Goal: Task Accomplishment & Management: Manage account settings

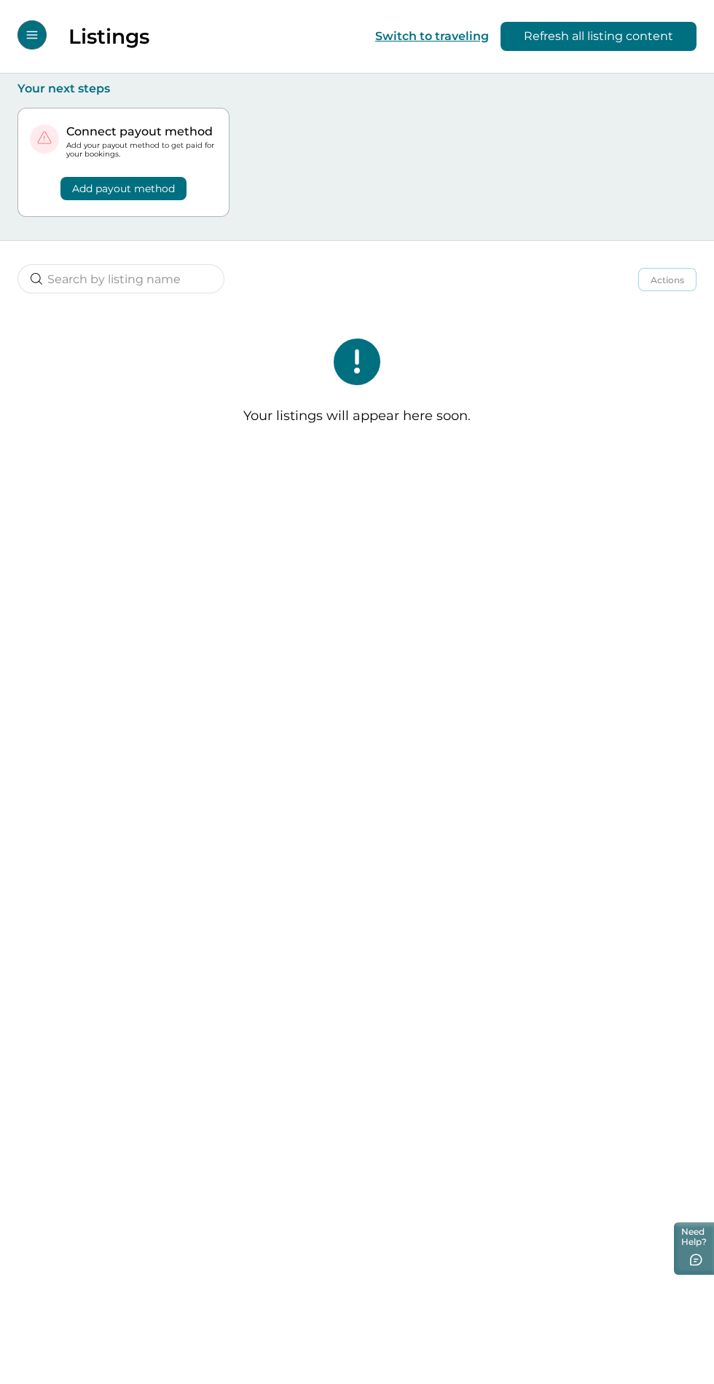
click at [32, 35] on icon "Open Menu" at bounding box center [31, 35] width 11 height 8
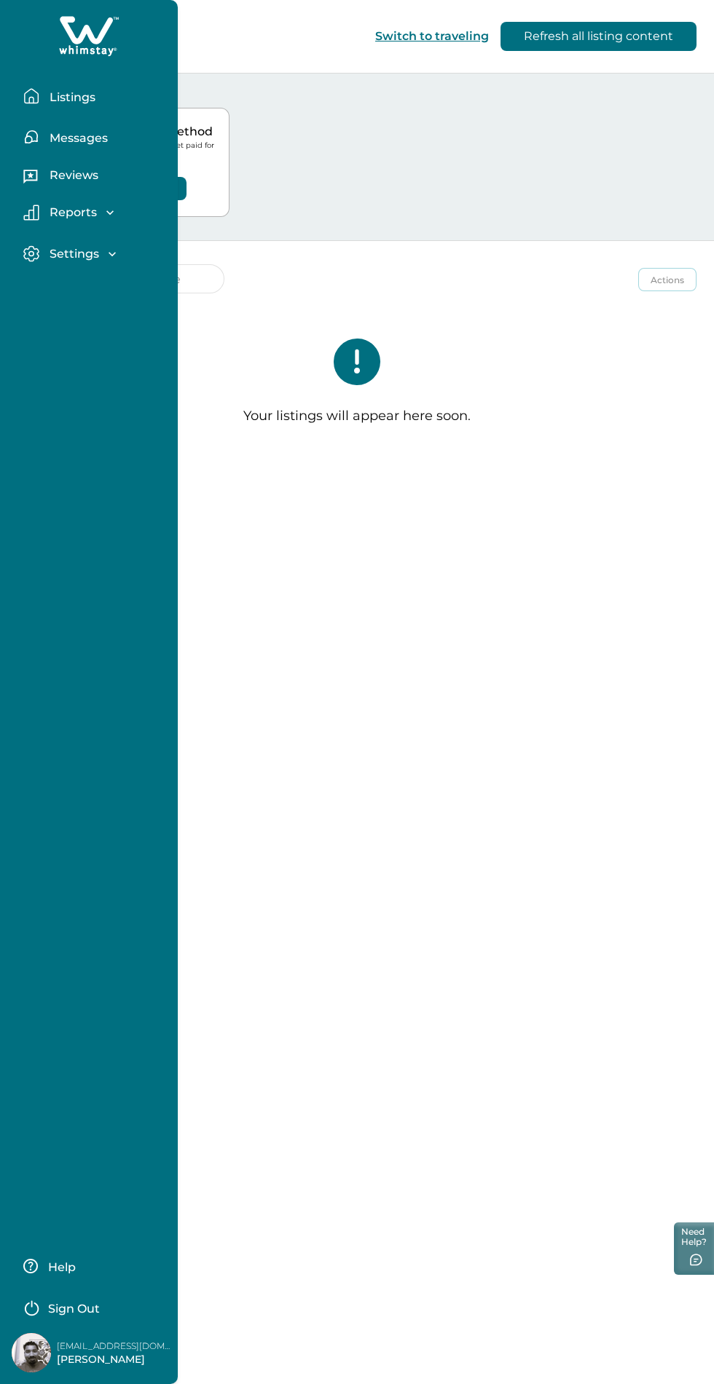
click at [89, 1309] on p "Sign Out" at bounding box center [74, 1309] width 52 height 15
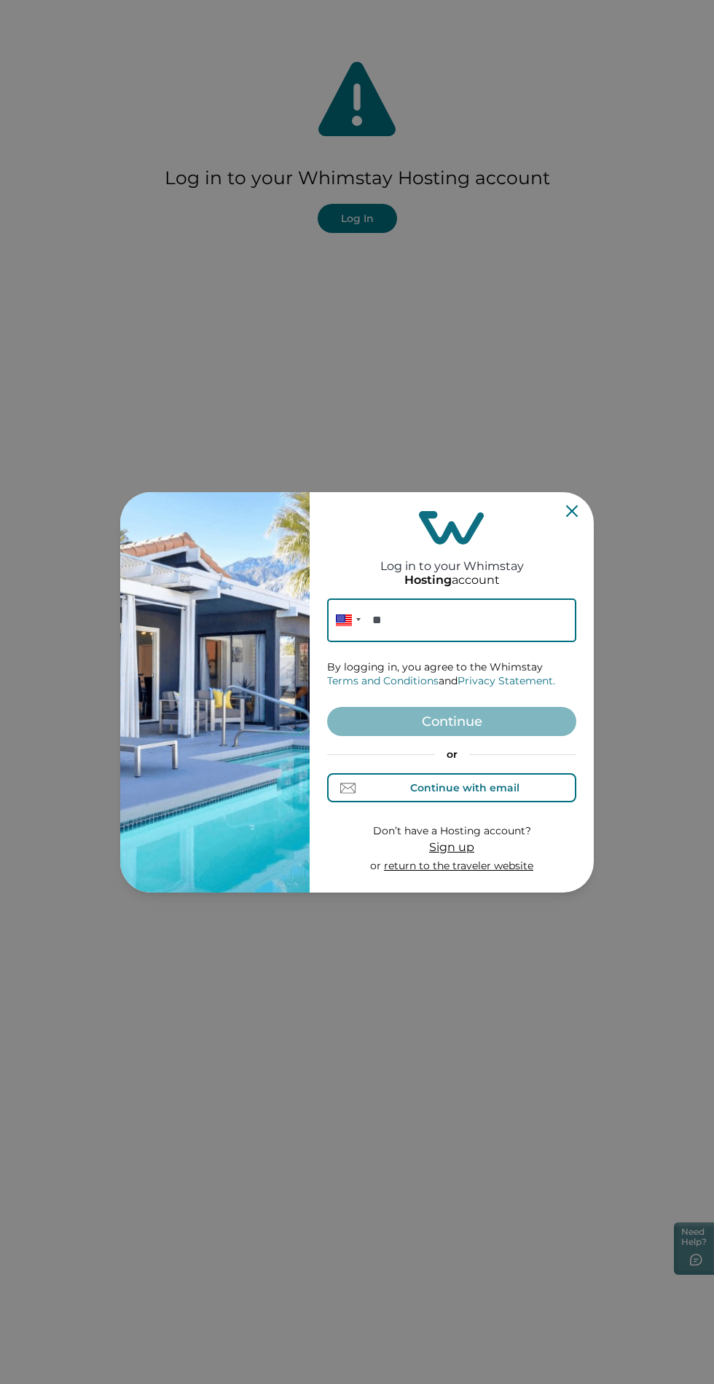
click at [526, 798] on button "Continue with email" at bounding box center [451, 787] width 249 height 29
click at [500, 629] on input at bounding box center [451, 621] width 249 height 44
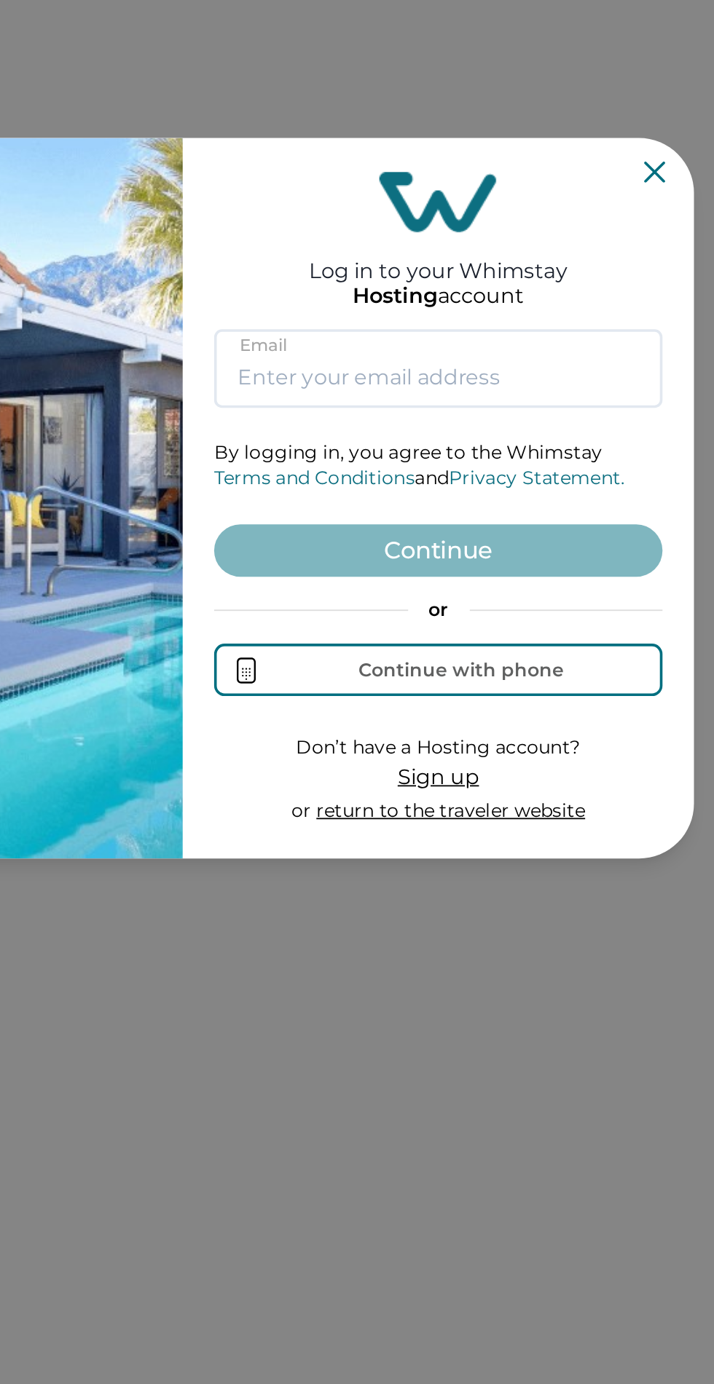
type input "[EMAIL_ADDRESS][DOMAIN_NAME]"
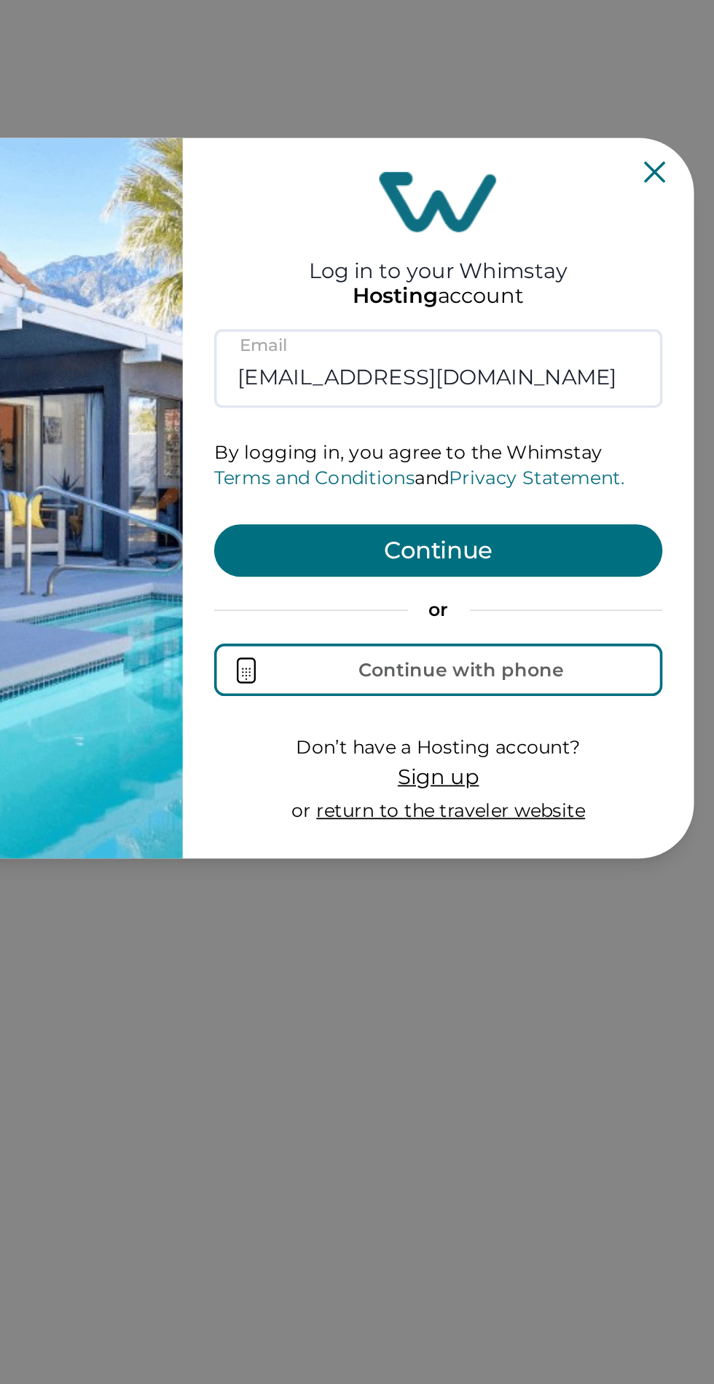
click at [522, 725] on button "Continue" at bounding box center [451, 721] width 249 height 29
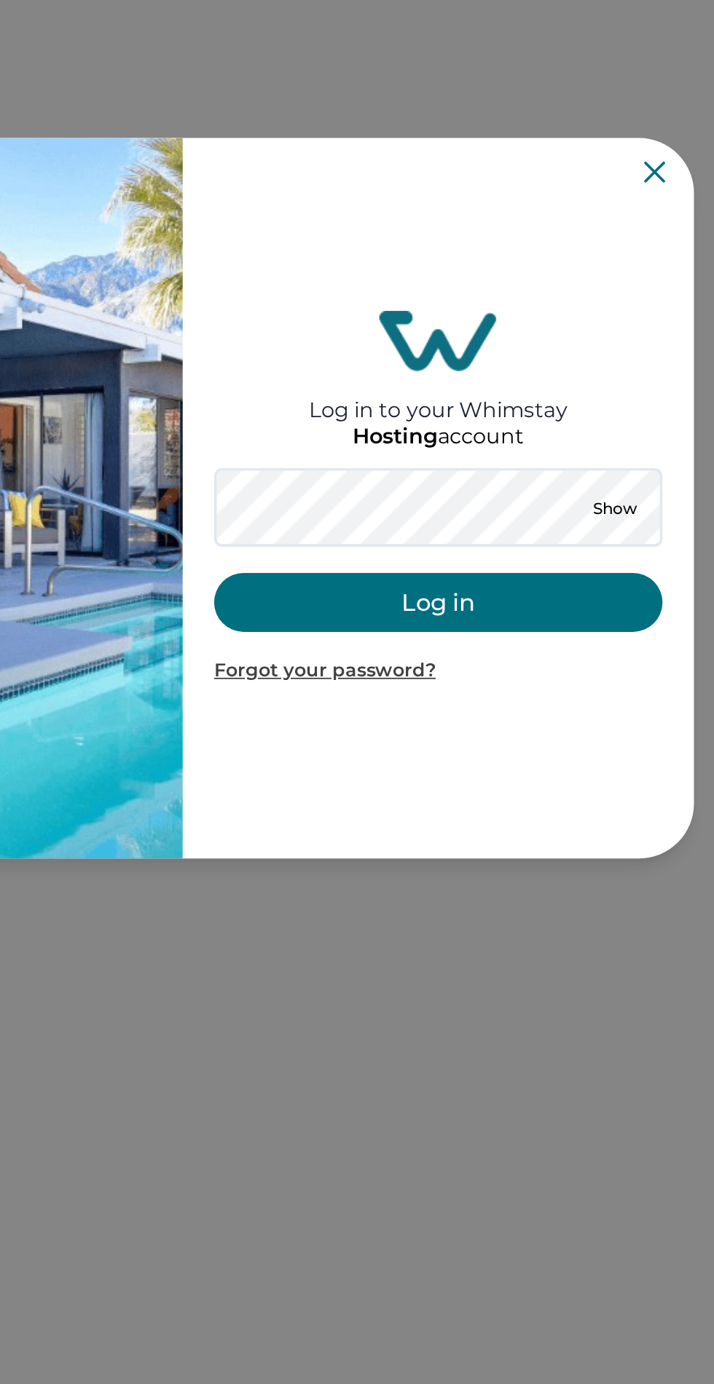
click at [480, 748] on button "Log in" at bounding box center [451, 750] width 249 height 33
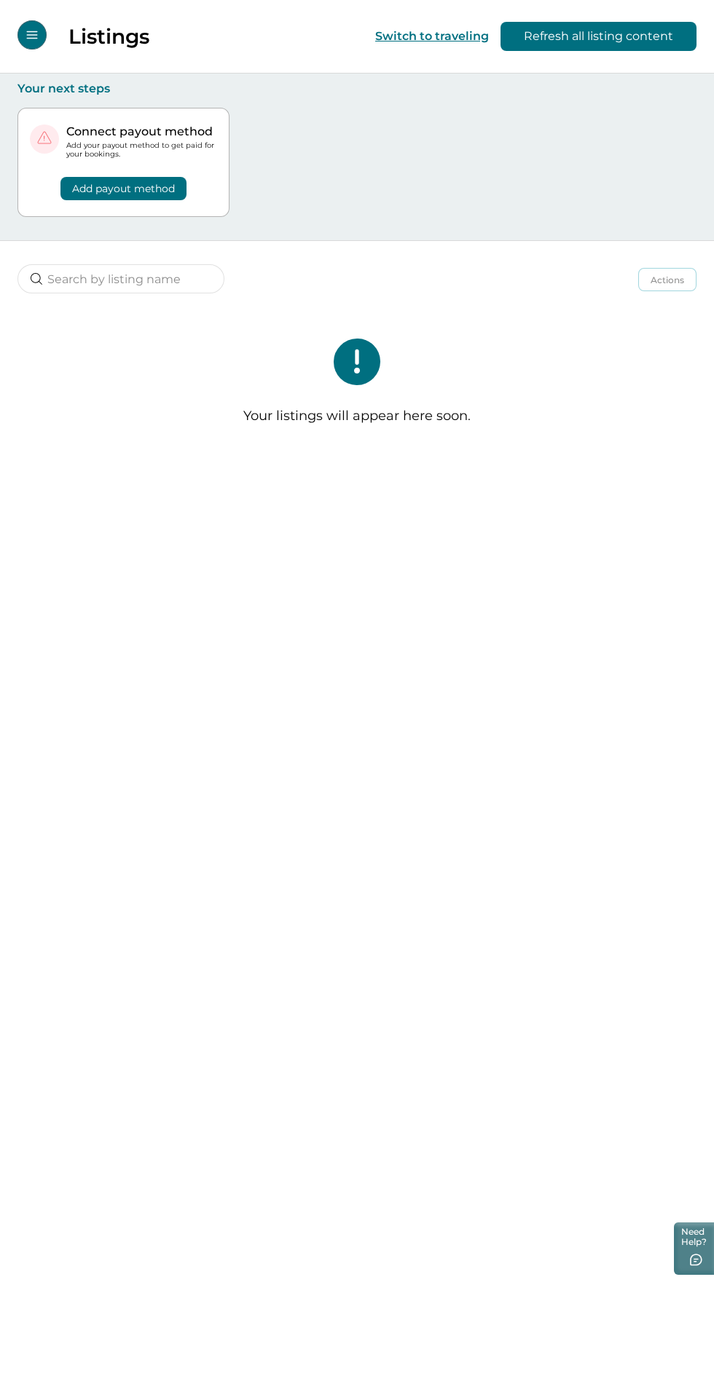
scroll to position [7, 0]
click at [612, 36] on button "Refresh all listing content" at bounding box center [598, 36] width 196 height 29
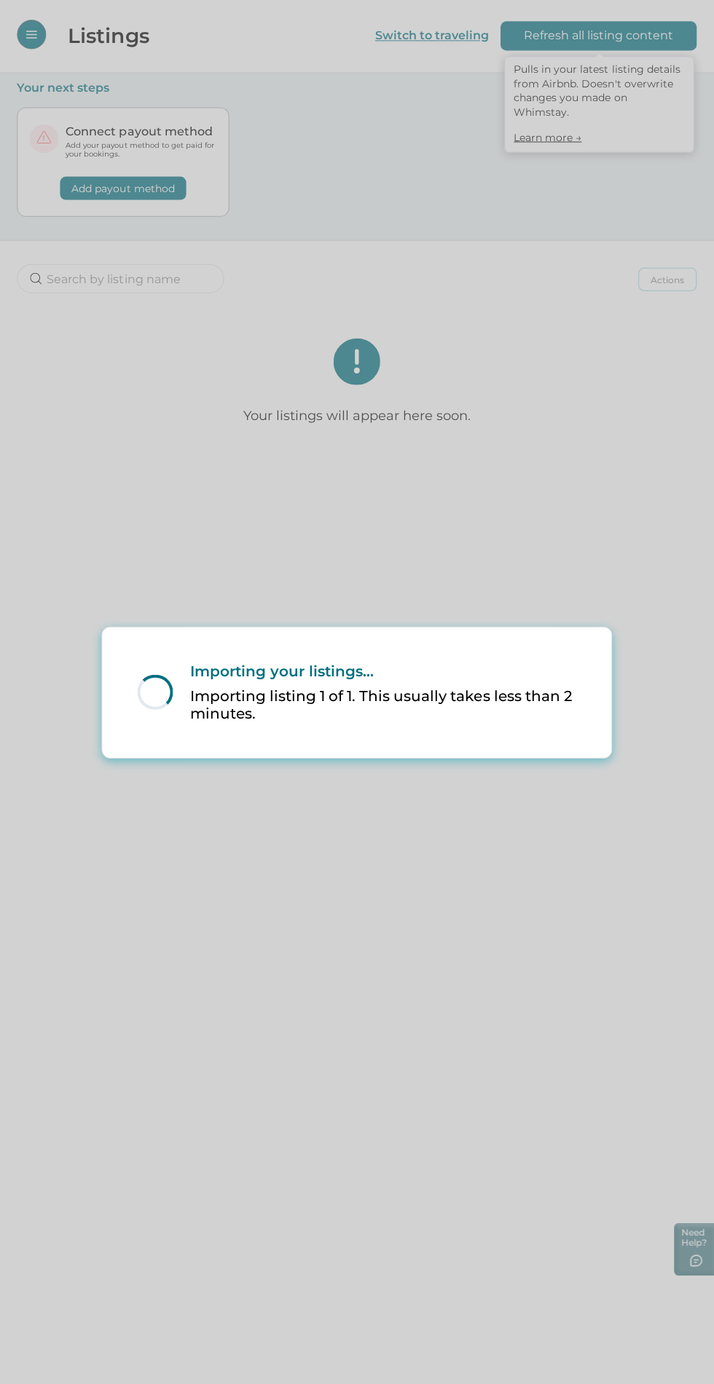
click at [548, 1111] on div "Loading... Importing your listings... Importing listing 1 of 1. This usually ta…" at bounding box center [357, 692] width 714 height 1384
click at [629, 521] on div "Loading... Importing your listings... Importing listing 1 of 1. This usually ta…" at bounding box center [357, 692] width 714 height 1384
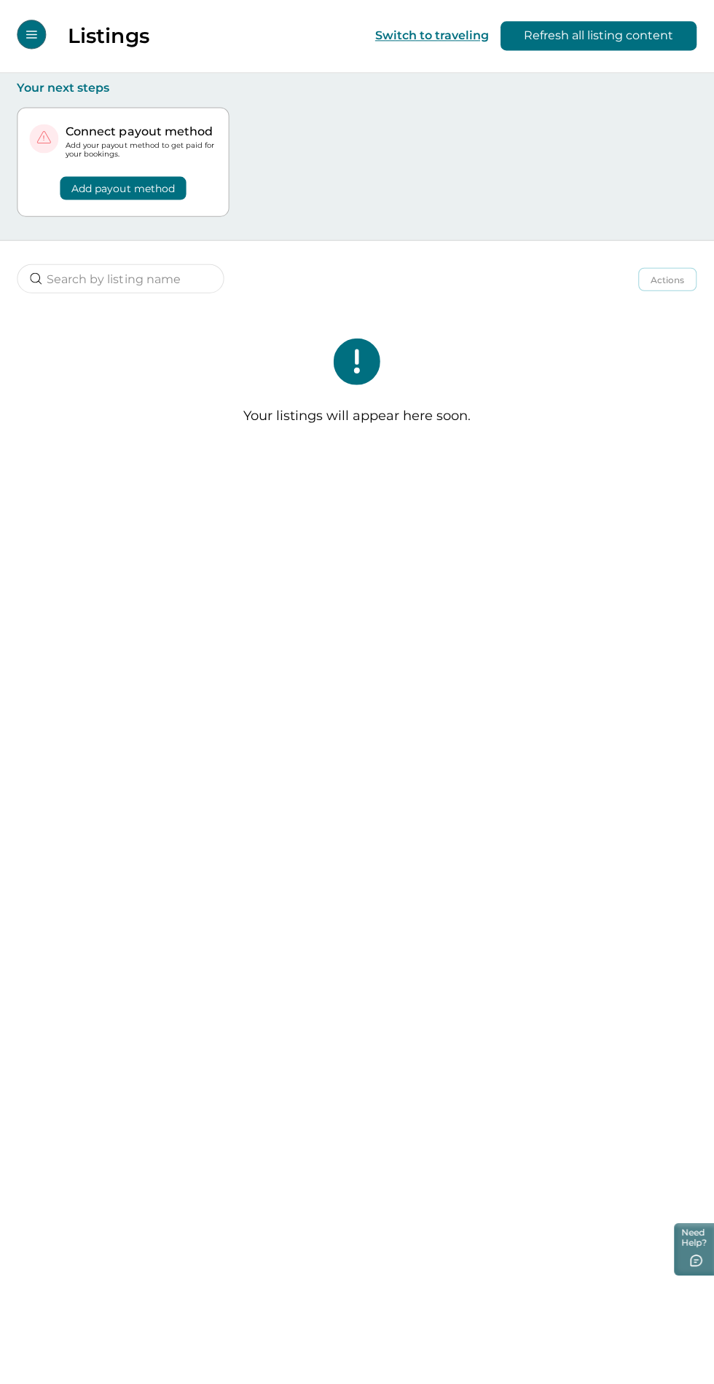
click at [32, 35] on icon "Open Menu" at bounding box center [31, 35] width 11 height 8
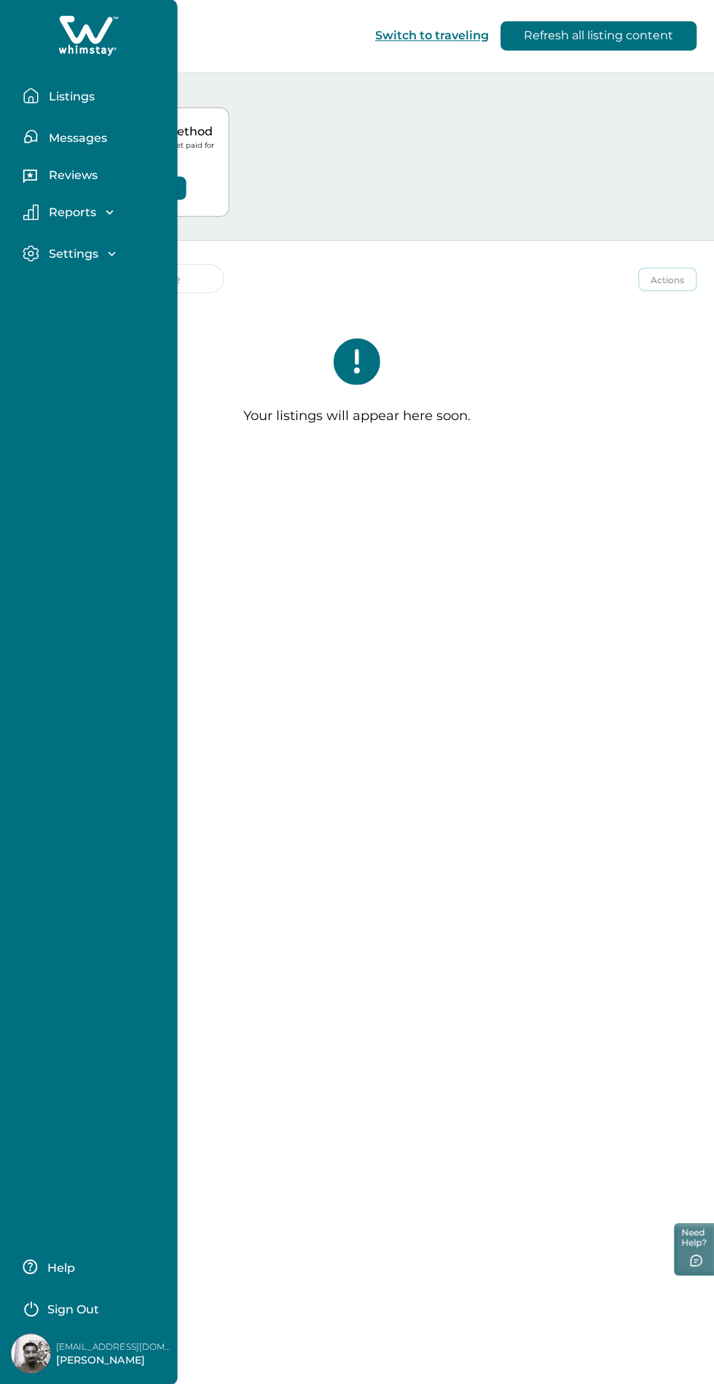
click at [84, 92] on p "Listings" at bounding box center [70, 97] width 50 height 15
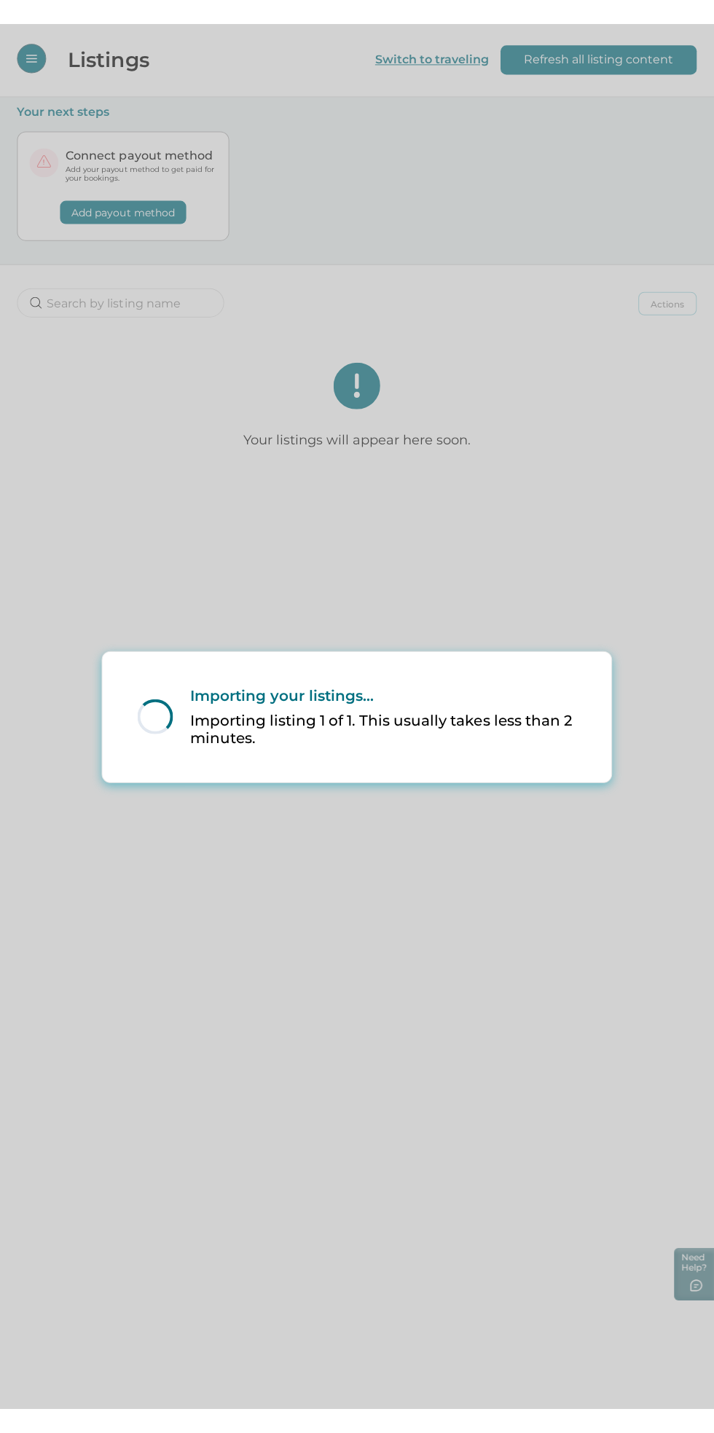
scroll to position [7, 0]
